Goal: Find specific page/section: Find specific page/section

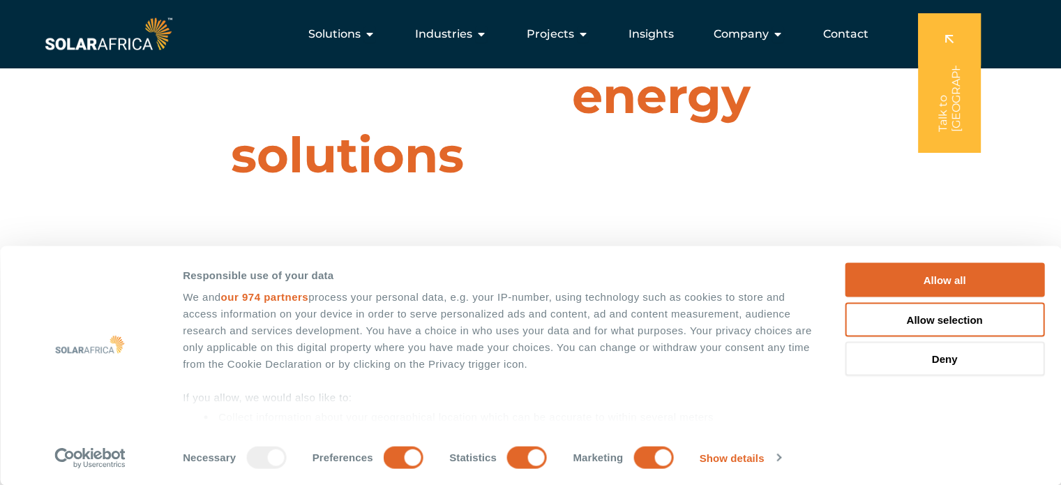
scroll to position [40, 0]
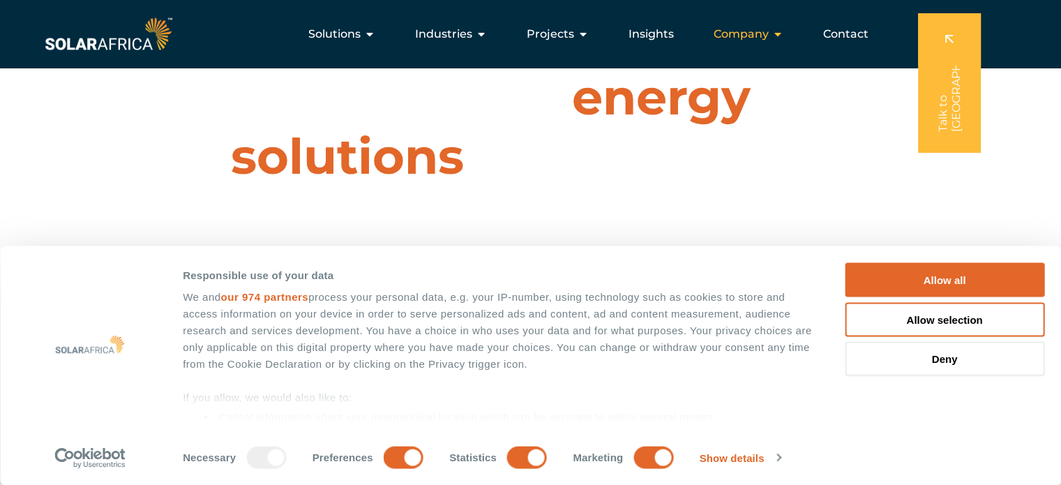
click at [782, 33] on icon "Menu" at bounding box center [777, 34] width 11 height 11
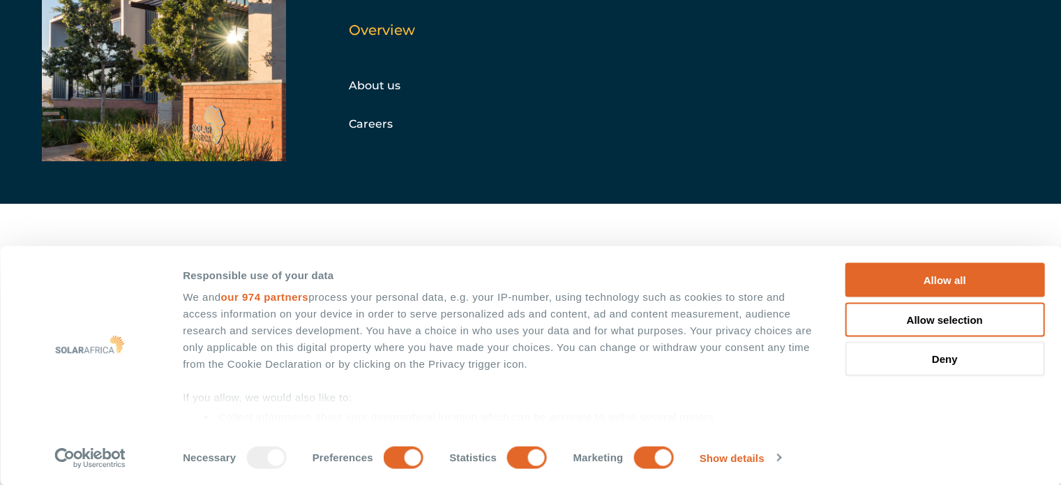
scroll to position [130, 0]
click at [358, 114] on div "Careers" at bounding box center [424, 124] width 151 height 21
click at [365, 117] on link "Careers" at bounding box center [371, 123] width 44 height 13
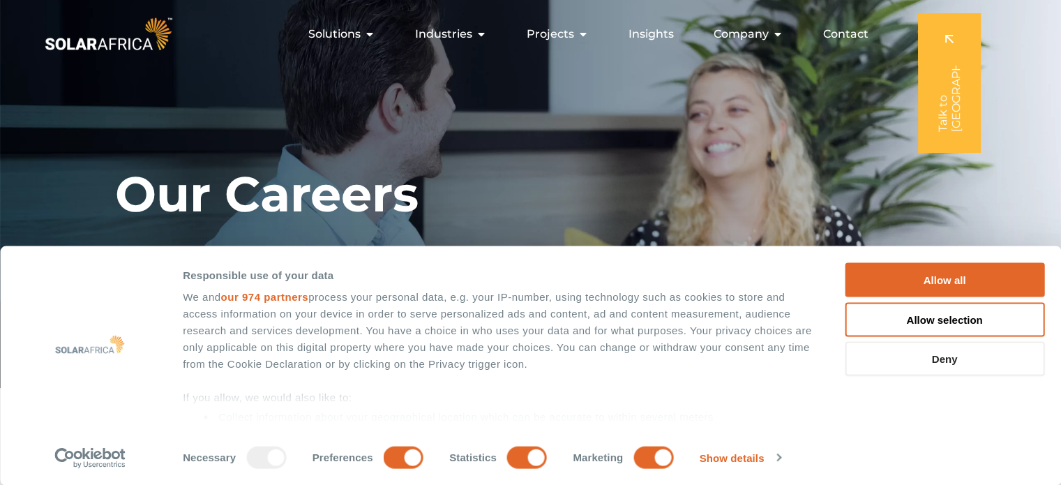
click at [878, 361] on button "Deny" at bounding box center [945, 359] width 200 height 34
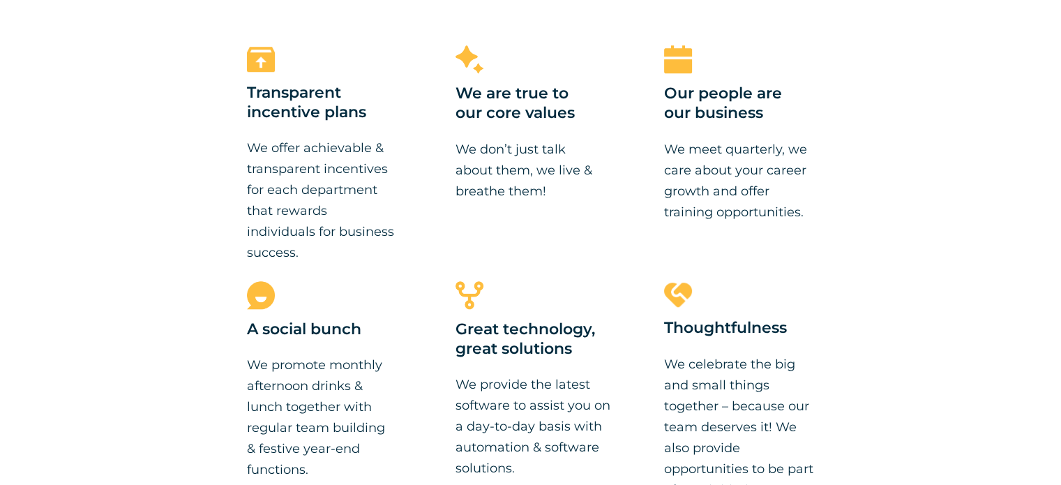
scroll to position [1168, 0]
